Goal: Find specific page/section

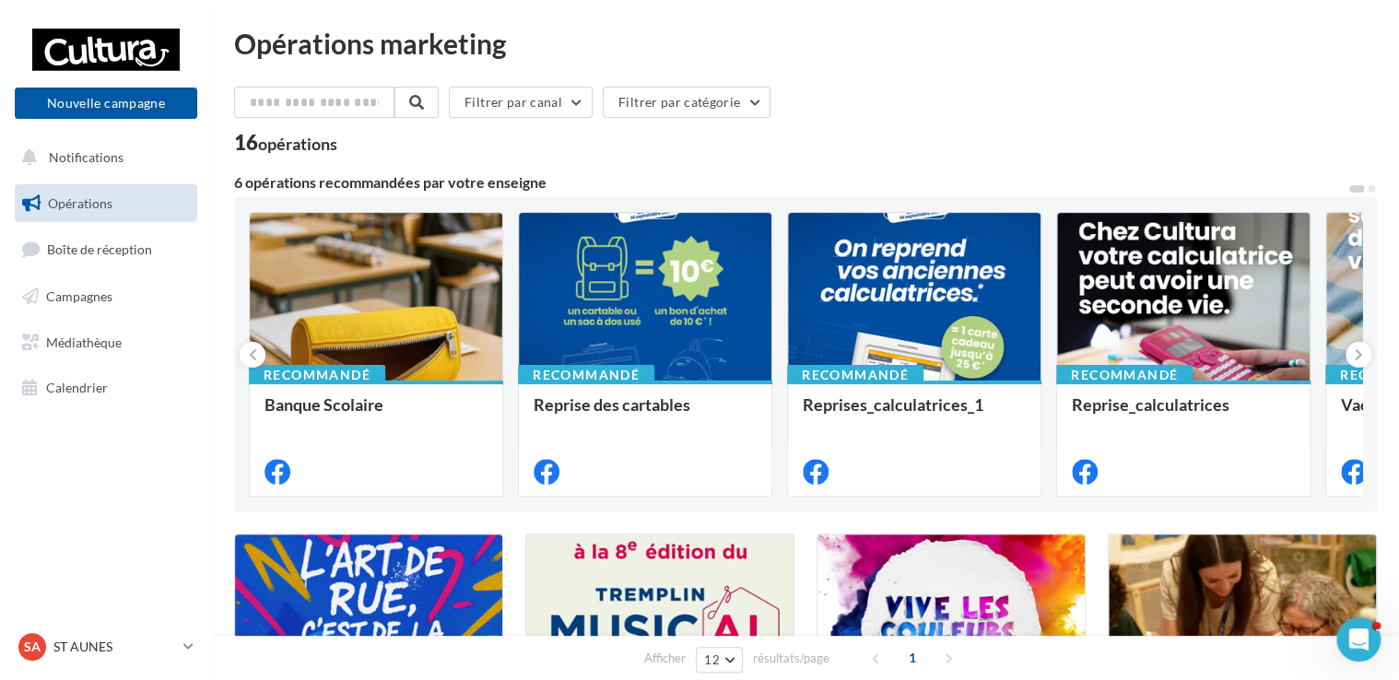
click at [111, 204] on span "Opérations" at bounding box center [80, 203] width 64 height 16
click at [752, 102] on button "Filtrer par catégorie" at bounding box center [687, 102] width 168 height 31
click at [575, 101] on button "Filtrer par canal" at bounding box center [521, 102] width 144 height 31
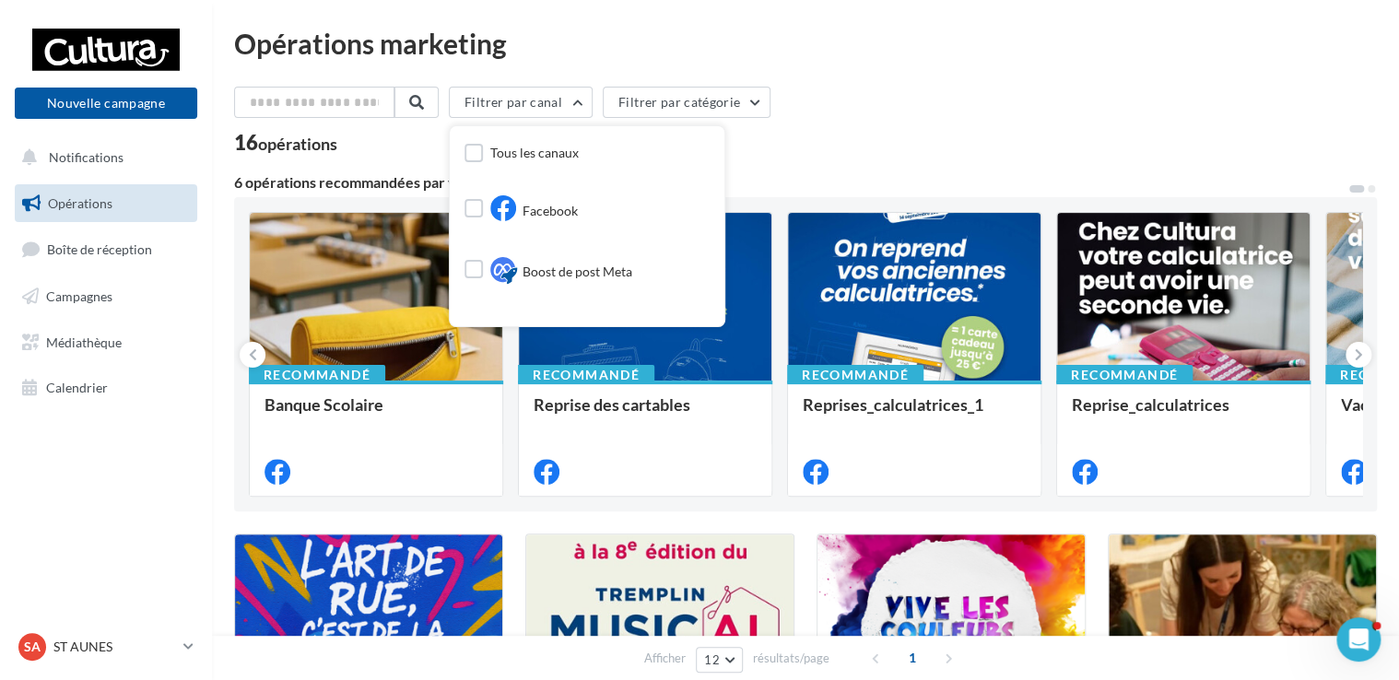
click at [1041, 102] on div "Filtrer par canal Tous les canaux Facebook Boost de post Meta Instagram Filtrer…" at bounding box center [805, 106] width 1142 height 39
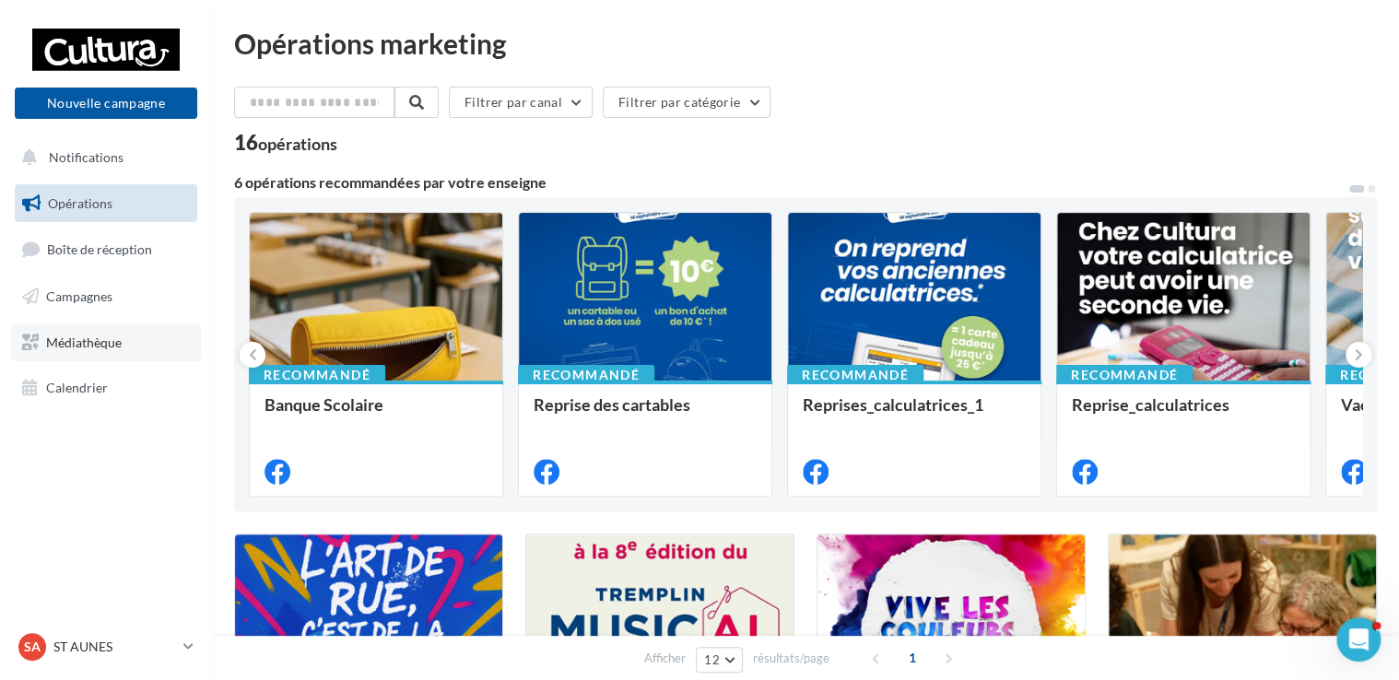
click at [98, 360] on link "Médiathèque" at bounding box center [106, 342] width 190 height 39
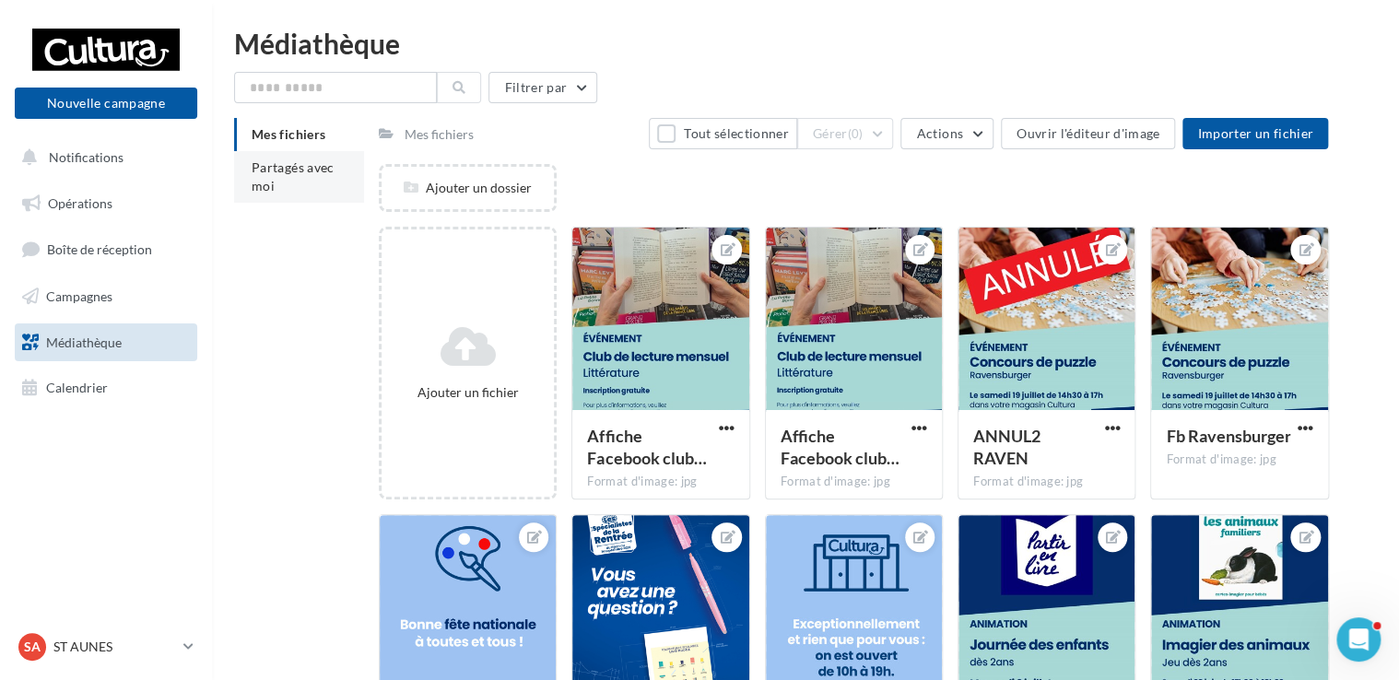
click at [282, 170] on span "Partagés avec moi" at bounding box center [293, 176] width 83 height 34
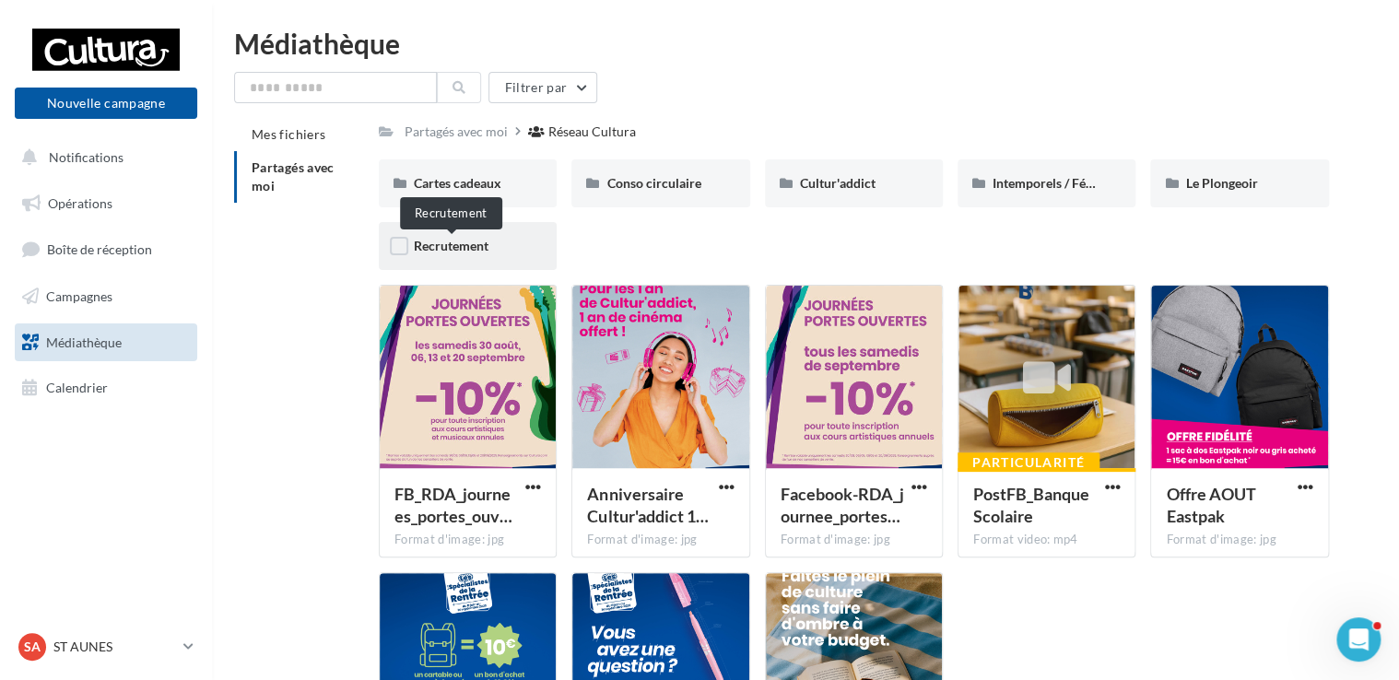
click at [482, 245] on span "Recrutement" at bounding box center [451, 246] width 75 height 16
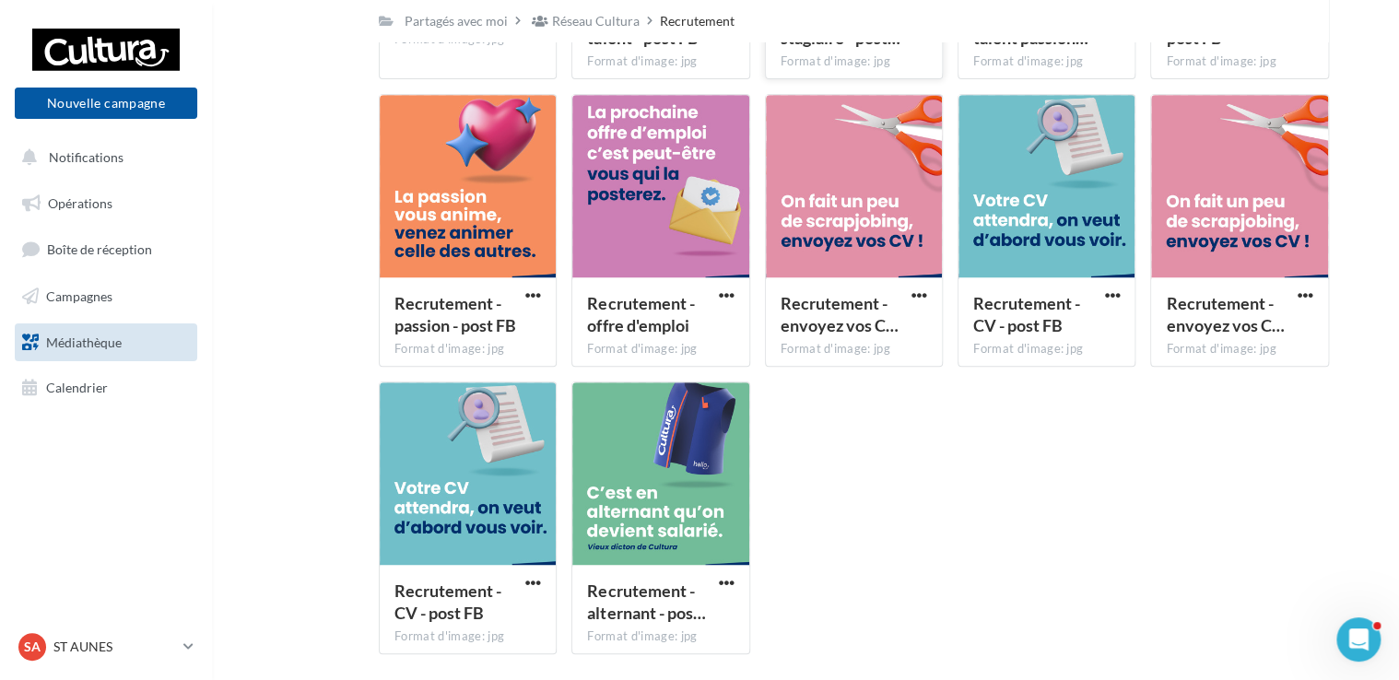
scroll to position [420, 0]
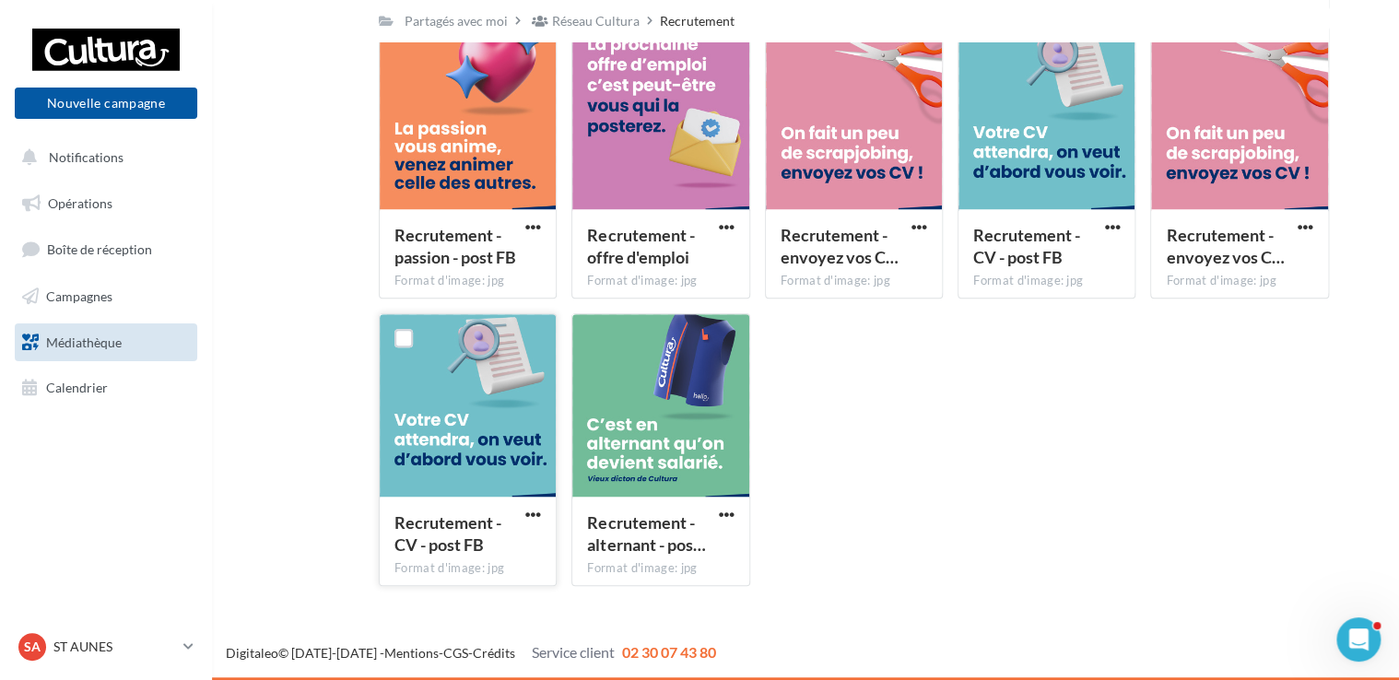
click at [480, 393] on div at bounding box center [468, 406] width 176 height 184
click at [480, 390] on div at bounding box center [468, 406] width 176 height 184
